Goal: Check status: Check status

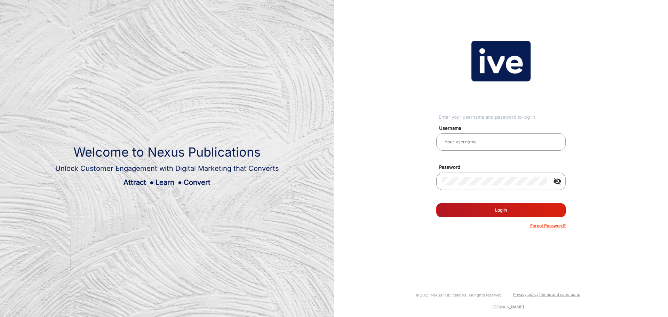
type input "gemcell"
click at [502, 215] on button "Log In" at bounding box center [502, 210] width 130 height 14
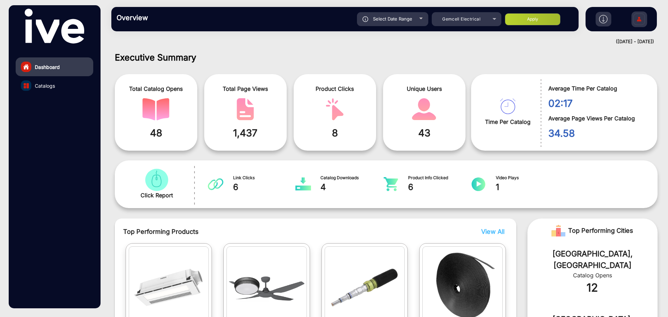
click at [391, 16] on span "Select Date Range" at bounding box center [392, 19] width 39 height 6
type input "[DATE]"
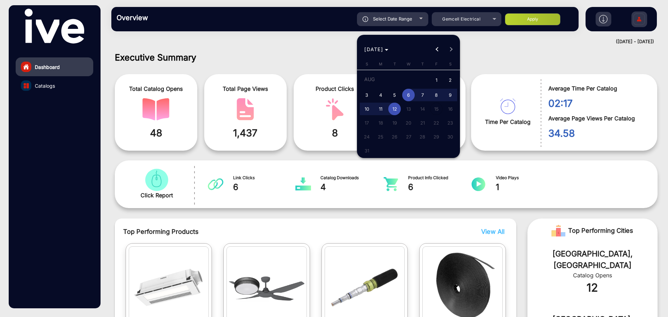
click at [434, 79] on span "1" at bounding box center [436, 80] width 13 height 14
type input "[DATE]"
click at [396, 109] on span "12" at bounding box center [395, 109] width 13 height 13
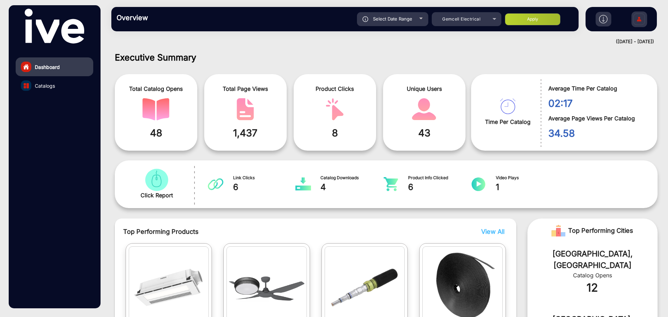
type input "[DATE]"
click at [547, 14] on button "Apply" at bounding box center [533, 19] width 56 height 12
type input "[DATE]"
